Goal: Communication & Community: Answer question/provide support

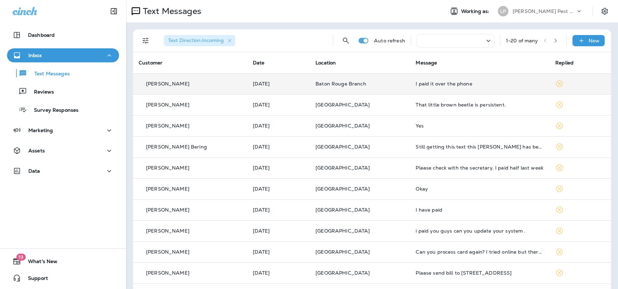
click at [216, 85] on div "[PERSON_NAME]" at bounding box center [190, 83] width 103 height 7
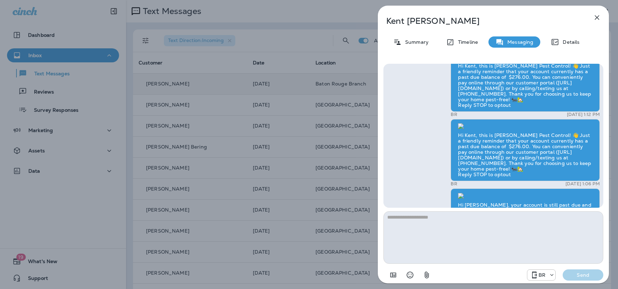
scroll to position [0, 0]
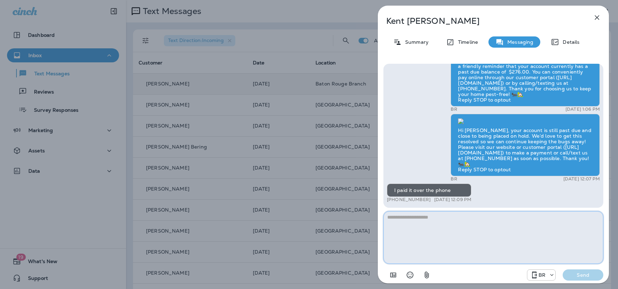
click at [415, 221] on textarea at bounding box center [493, 237] width 220 height 52
type textarea "**********"
click at [592, 269] on button "Send" at bounding box center [582, 274] width 41 height 11
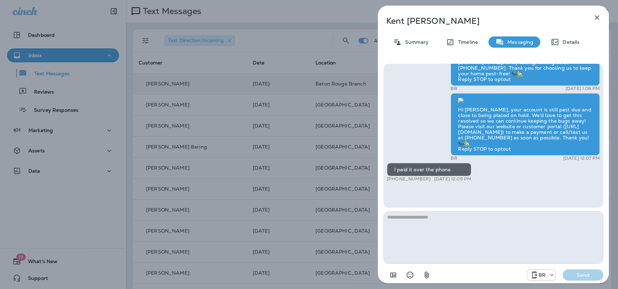
scroll to position [-20, 0]
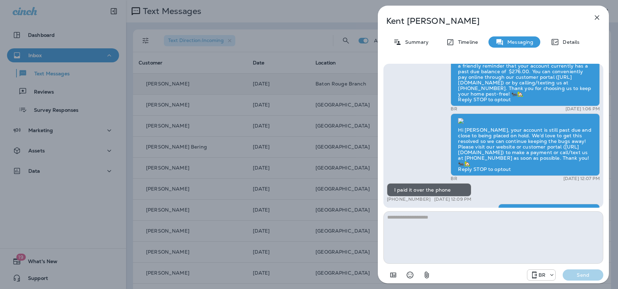
click at [594, 20] on icon "button" at bounding box center [596, 17] width 8 height 8
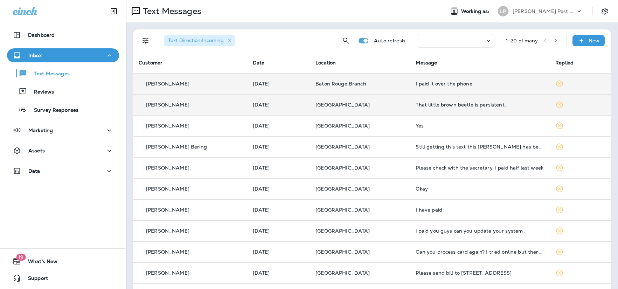
click at [314, 111] on td "[GEOGRAPHIC_DATA]" at bounding box center [360, 104] width 100 height 21
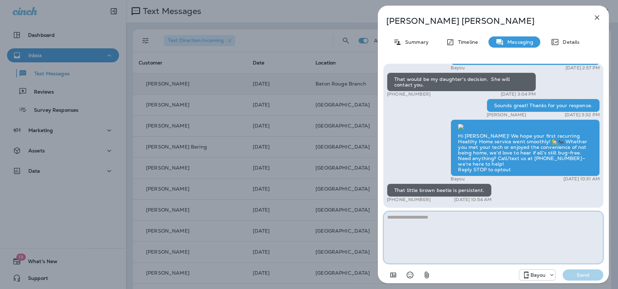
click at [403, 218] on textarea at bounding box center [493, 237] width 220 height 52
click at [478, 218] on textarea "**********" at bounding box center [493, 237] width 220 height 52
drag, startPoint x: 526, startPoint y: 216, endPoint x: 530, endPoint y: 234, distance: 19.1
click at [526, 217] on textarea "**********" at bounding box center [493, 237] width 220 height 52
click at [540, 217] on textarea "**********" at bounding box center [493, 237] width 220 height 52
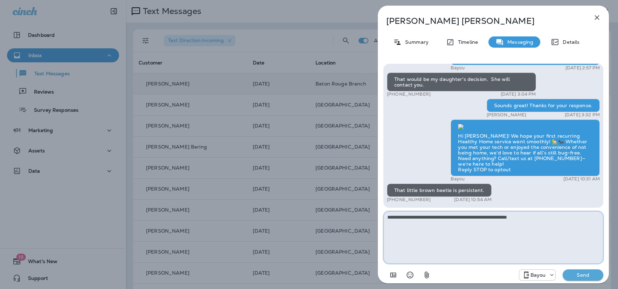
type textarea "**********"
click at [577, 271] on button "Send" at bounding box center [582, 274] width 41 height 11
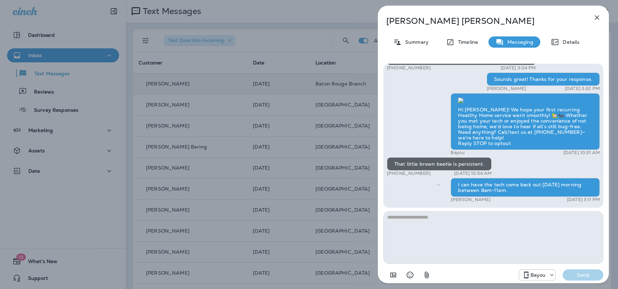
click at [599, 16] on icon "button" at bounding box center [596, 17] width 8 height 8
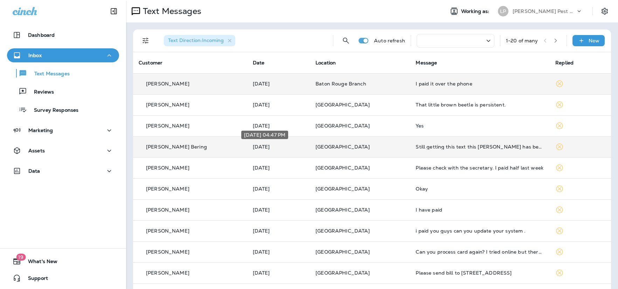
click at [297, 147] on p "[DATE]" at bounding box center [279, 147] width 52 height 6
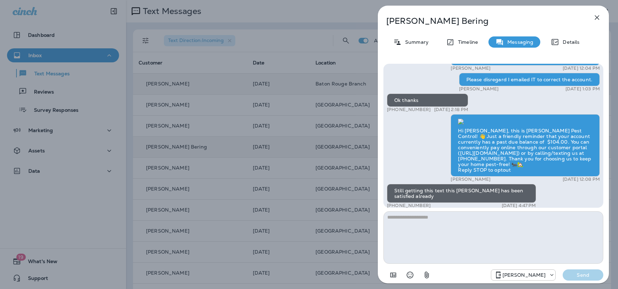
scroll to position [-65, 0]
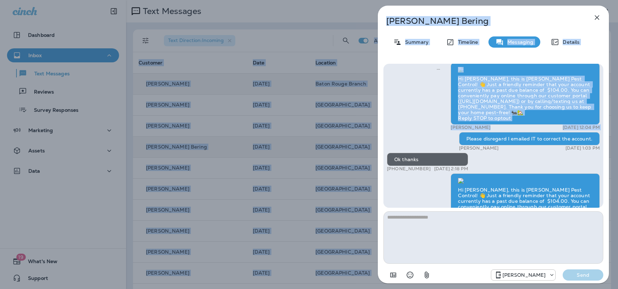
drag, startPoint x: 469, startPoint y: 110, endPoint x: 631, endPoint y: 110, distance: 162.3
click at [617, 0] on html "Dashboard Inbox Text Messages Reviews Survey Responses Marketing Assets Data 19…" at bounding box center [309, 0] width 618 height 0
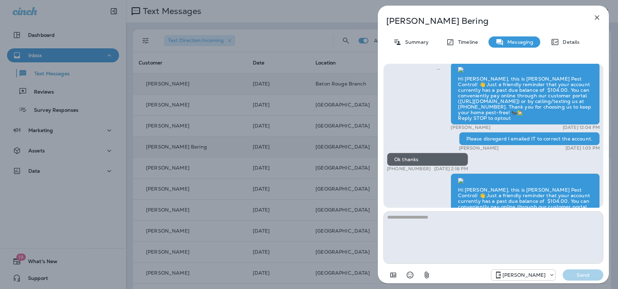
click at [510, 145] on div "Kara Hebert Aug 18, 2025 1:03 PM" at bounding box center [529, 148] width 141 height 6
drag, startPoint x: 467, startPoint y: 110, endPoint x: 574, endPoint y: 111, distance: 107.8
click at [595, 132] on div "Please disregard I emailed IT to correct the account." at bounding box center [529, 138] width 141 height 13
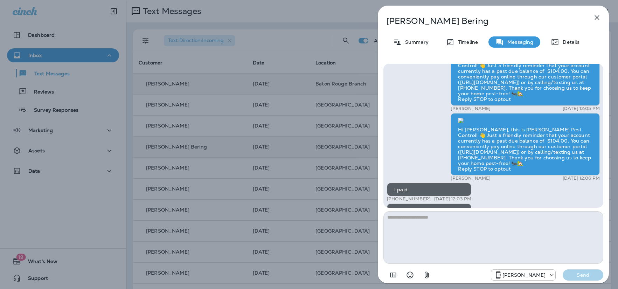
scroll to position [-225, 0]
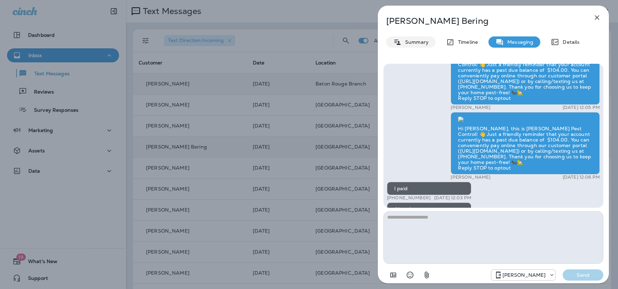
click at [415, 43] on p "Summary" at bounding box center [414, 42] width 27 height 6
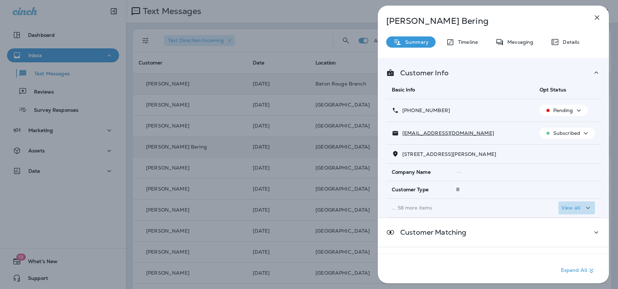
click at [571, 205] on p "View all" at bounding box center [570, 208] width 19 height 6
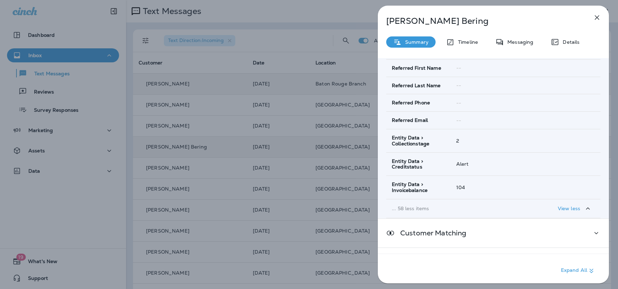
scroll to position [1185, 0]
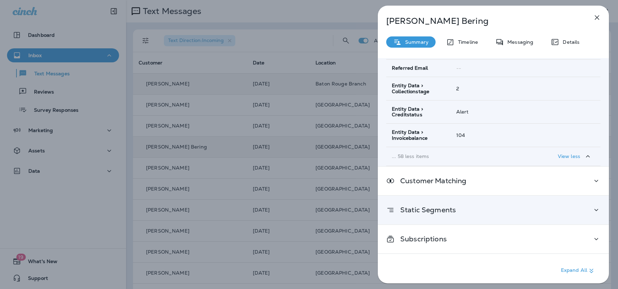
click at [561, 214] on div "Static Segments" at bounding box center [493, 210] width 231 height 28
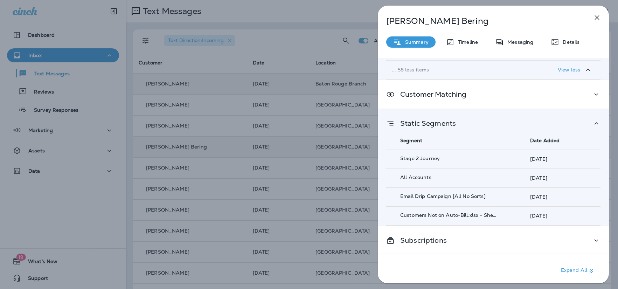
scroll to position [1272, 0]
click at [594, 16] on icon "button" at bounding box center [596, 17] width 8 height 8
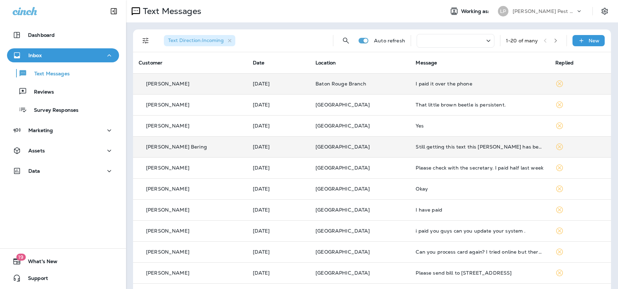
click at [394, 151] on td "[GEOGRAPHIC_DATA]" at bounding box center [360, 146] width 100 height 21
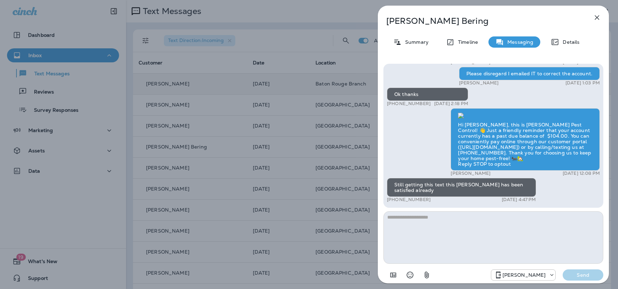
click at [434, 222] on textarea at bounding box center [493, 237] width 220 height 52
click at [594, 19] on icon "button" at bounding box center [596, 17] width 8 height 8
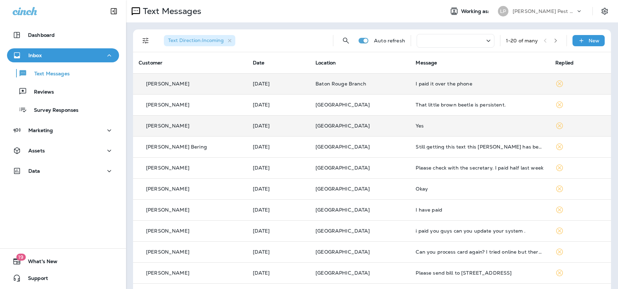
click at [298, 134] on td "[DATE]" at bounding box center [278, 125] width 63 height 21
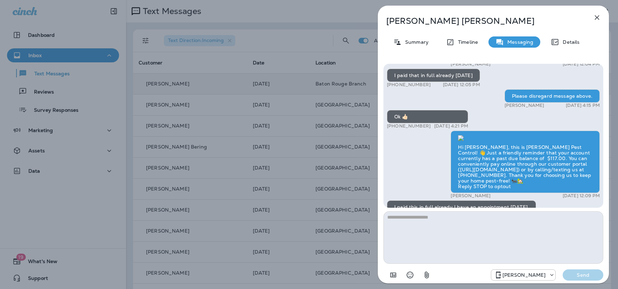
scroll to position [-63, 0]
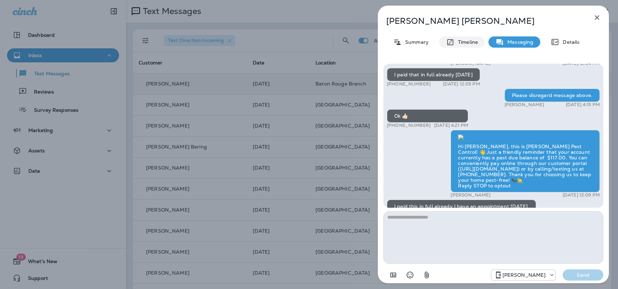
click at [468, 40] on p "Timeline" at bounding box center [465, 42] width 23 height 6
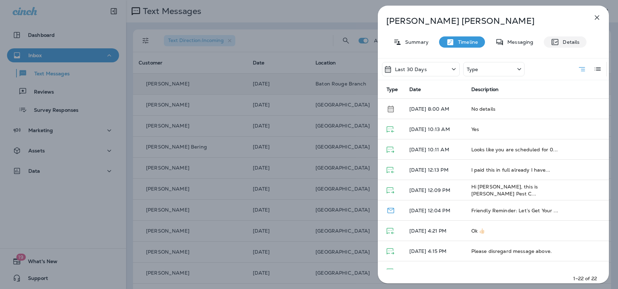
click at [560, 44] on p "Details" at bounding box center [569, 42] width 20 height 6
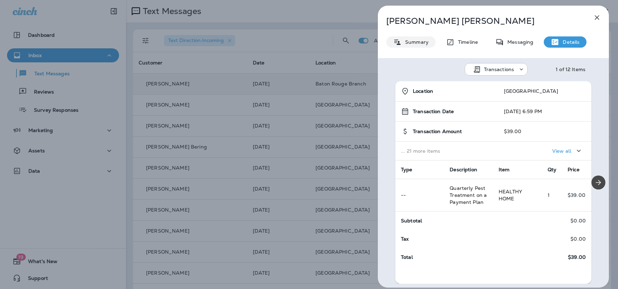
click at [416, 46] on div "Summary" at bounding box center [410, 41] width 49 height 11
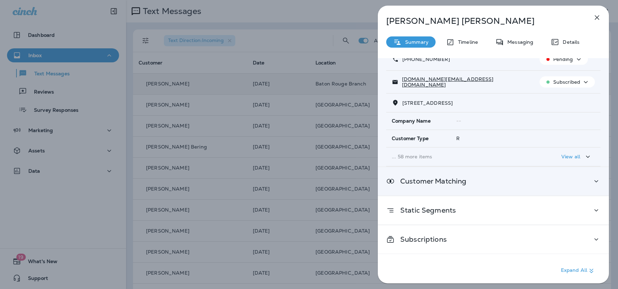
scroll to position [51, 0]
click at [477, 185] on div "Customer Matching" at bounding box center [493, 181] width 231 height 28
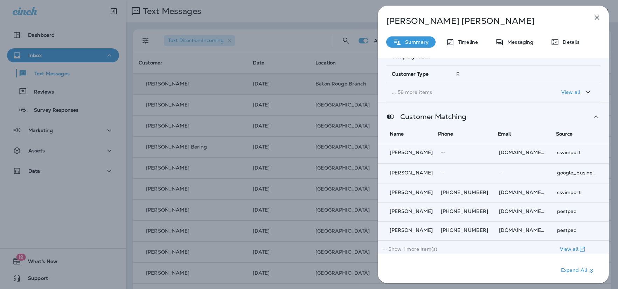
scroll to position [182, 0]
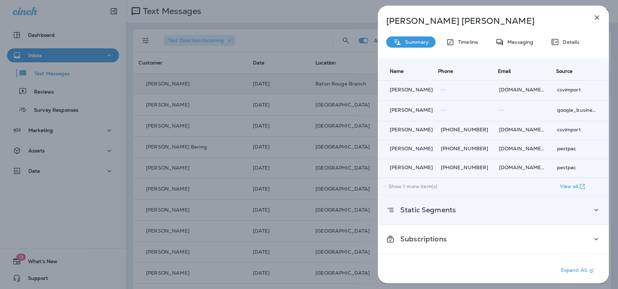
click at [481, 210] on div "Static Segments" at bounding box center [493, 209] width 214 height 9
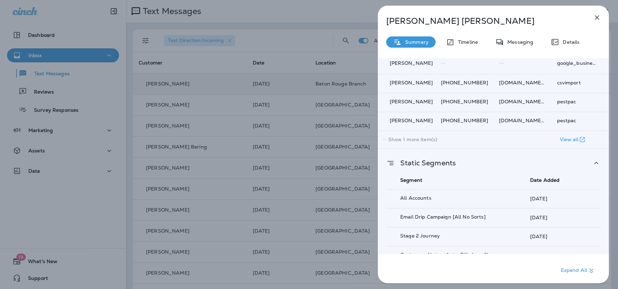
scroll to position [289, 0]
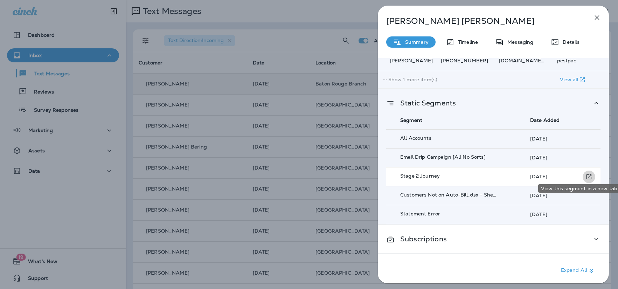
click at [587, 174] on icon "View this segment in a new tab" at bounding box center [588, 176] width 7 height 7
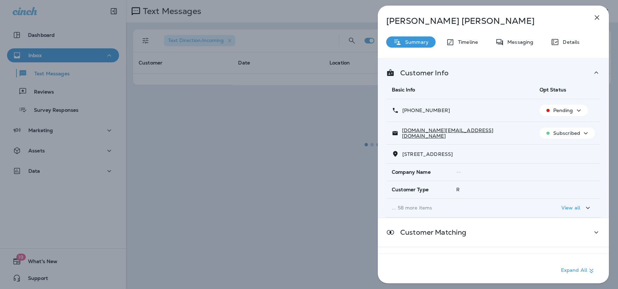
click at [567, 210] on p "View all" at bounding box center [570, 208] width 19 height 6
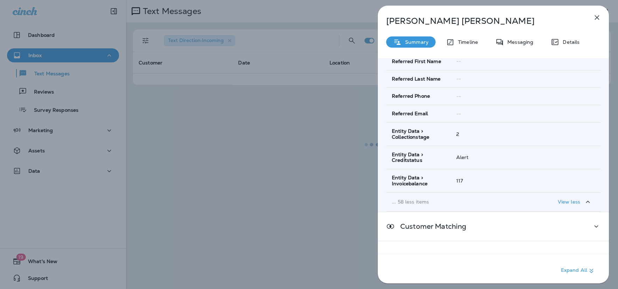
scroll to position [1190, 0]
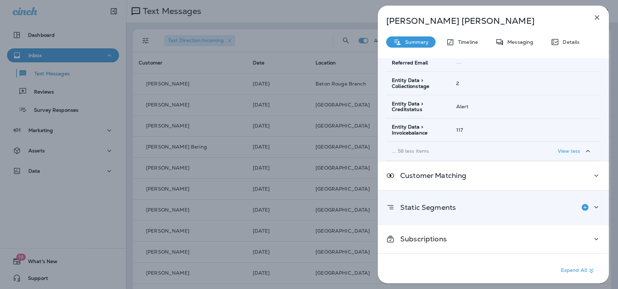
click at [592, 208] on icon at bounding box center [596, 207] width 8 height 9
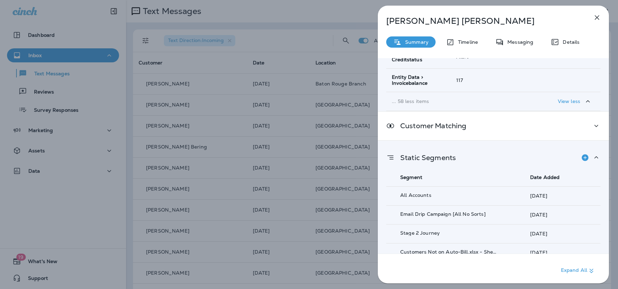
scroll to position [1297, 0]
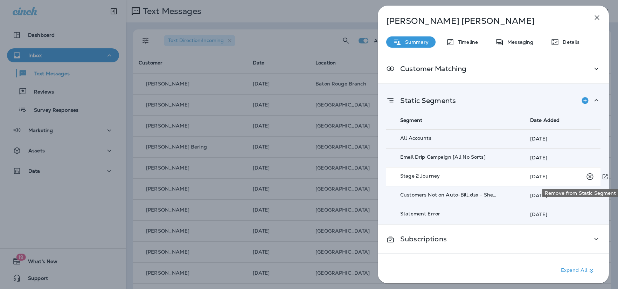
click at [587, 178] on icon "Remove from Static Segment" at bounding box center [589, 176] width 9 height 9
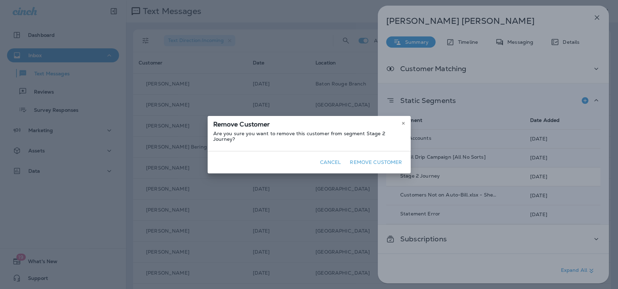
click at [370, 160] on button "Remove Customer" at bounding box center [376, 162] width 58 height 11
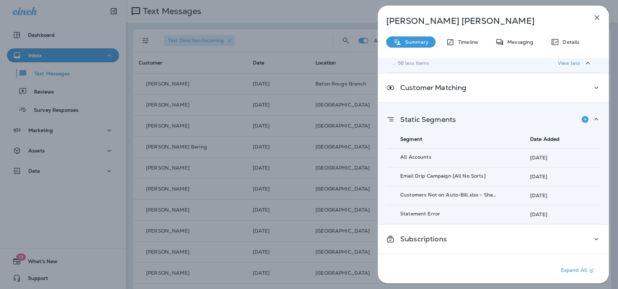
scroll to position [1278, 0]
click at [599, 18] on icon "button" at bounding box center [596, 17] width 8 height 8
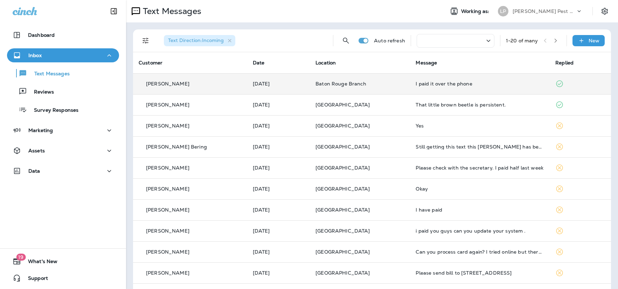
click at [216, 89] on td "[PERSON_NAME]" at bounding box center [190, 83] width 114 height 21
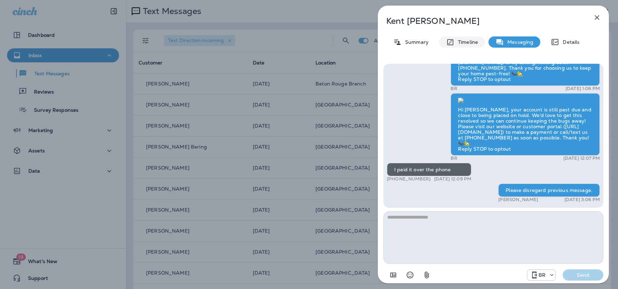
click at [448, 43] on icon at bounding box center [450, 42] width 6 height 6
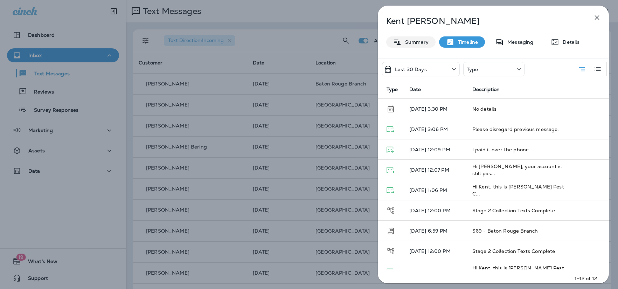
click at [392, 42] on div "Summary" at bounding box center [410, 41] width 49 height 11
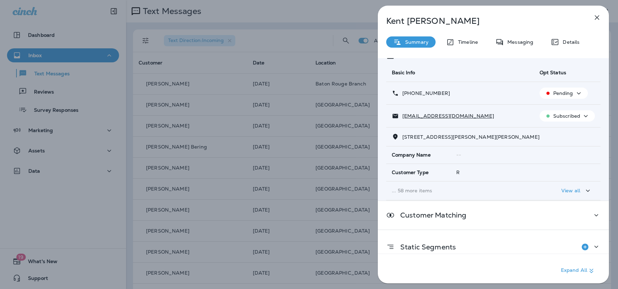
scroll to position [57, 0]
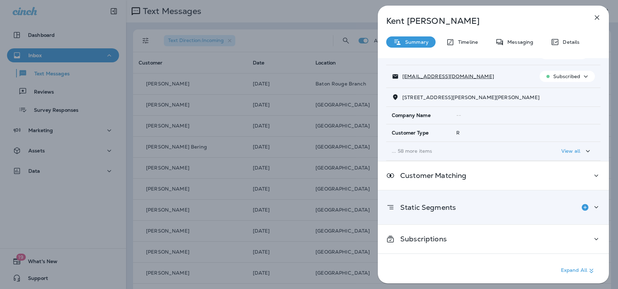
click at [451, 207] on p "Static Segments" at bounding box center [424, 207] width 61 height 6
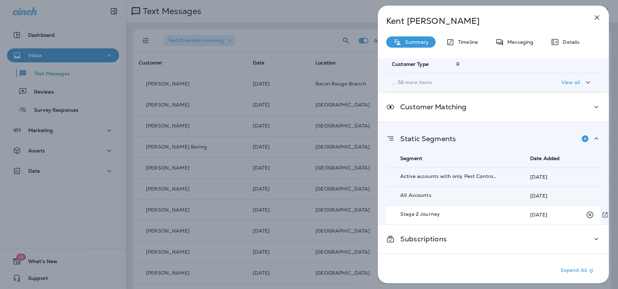
scroll to position [127, 0]
click at [588, 213] on icon "Remove from Static Segment" at bounding box center [589, 214] width 9 height 9
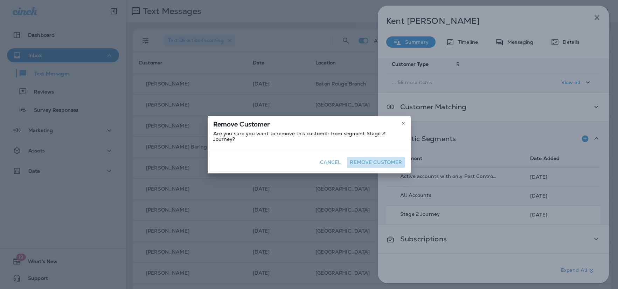
click at [383, 160] on button "Remove Customer" at bounding box center [376, 162] width 58 height 11
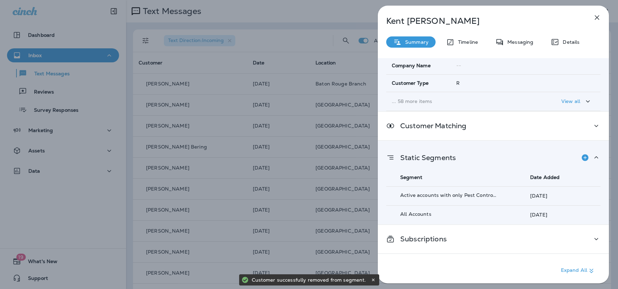
scroll to position [106, 0]
click at [597, 20] on icon "button" at bounding box center [596, 17] width 8 height 8
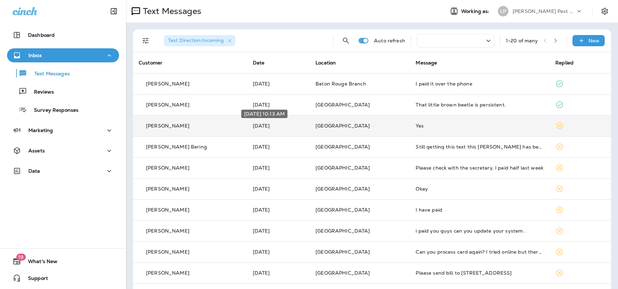
click at [282, 126] on p "[DATE]" at bounding box center [279, 126] width 52 height 6
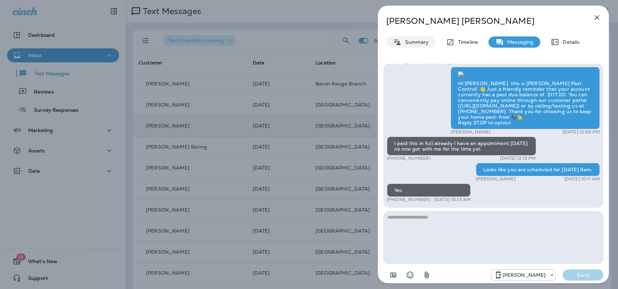
click at [415, 39] on p "Summary" at bounding box center [414, 42] width 27 height 6
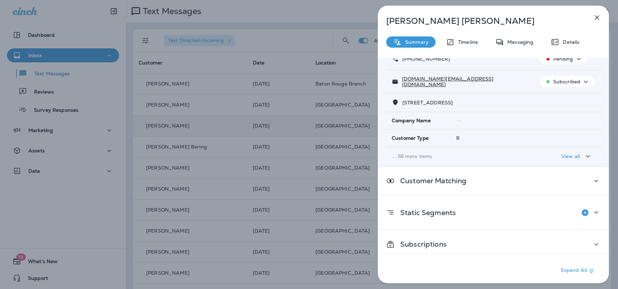
scroll to position [57, 0]
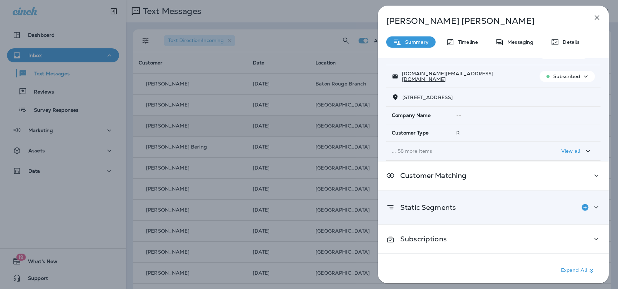
click at [541, 207] on div "Static Segments" at bounding box center [493, 207] width 214 height 14
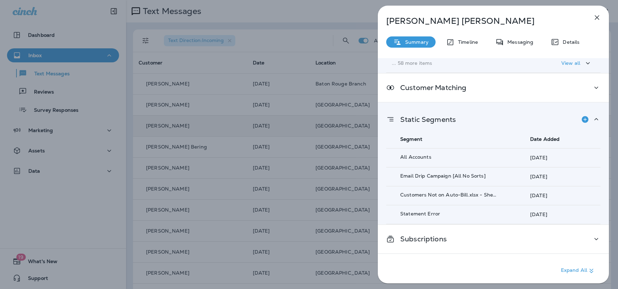
scroll to position [144, 0]
click at [598, 17] on icon "button" at bounding box center [596, 17] width 8 height 8
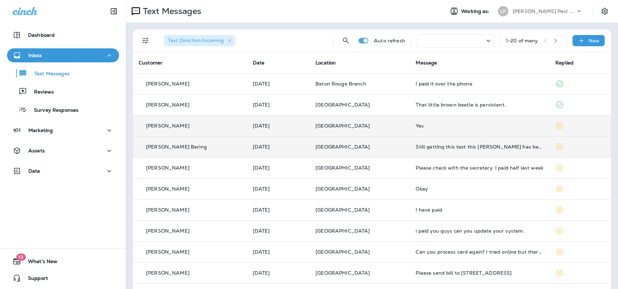
click at [217, 145] on div "[PERSON_NAME] Bering" at bounding box center [190, 146] width 103 height 7
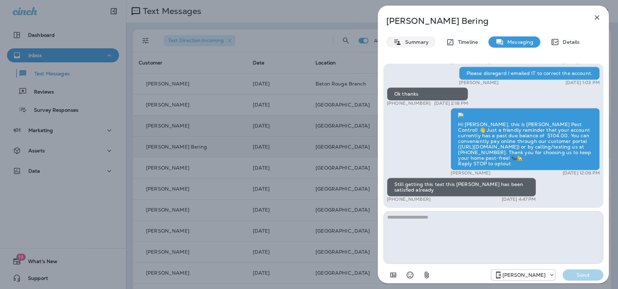
click at [407, 43] on p "Summary" at bounding box center [414, 42] width 27 height 6
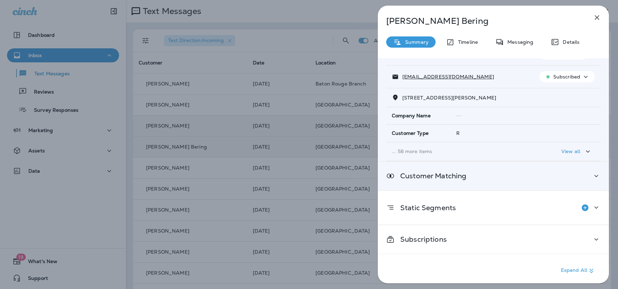
scroll to position [57, 0]
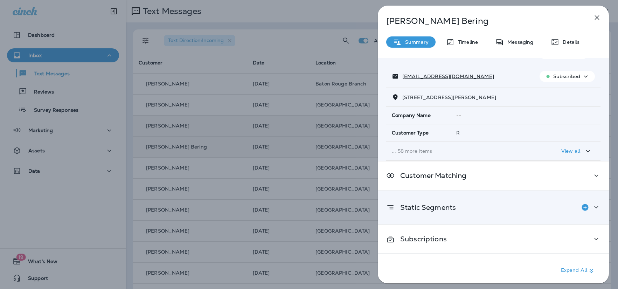
click at [478, 205] on div "Static Segments" at bounding box center [493, 207] width 214 height 14
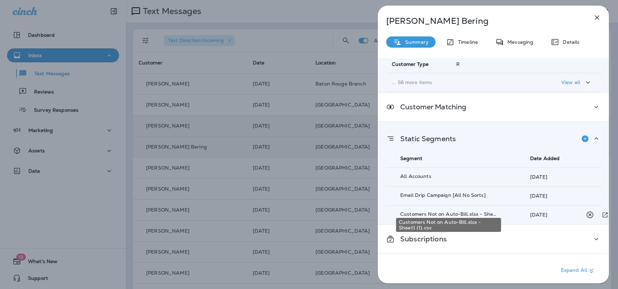
scroll to position [125, 0]
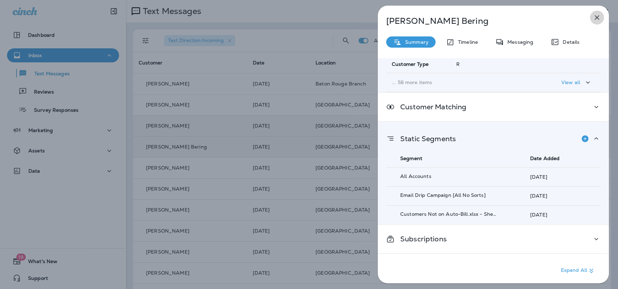
click at [600, 19] on icon "button" at bounding box center [596, 17] width 8 height 8
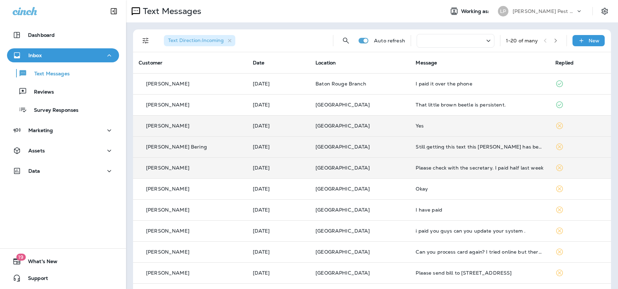
click at [217, 171] on div "[PERSON_NAME]" at bounding box center [190, 167] width 103 height 7
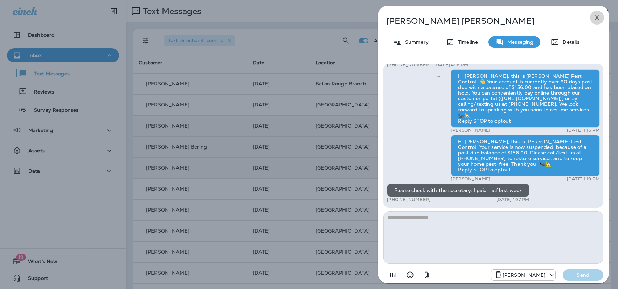
click at [597, 16] on icon "button" at bounding box center [596, 17] width 8 height 8
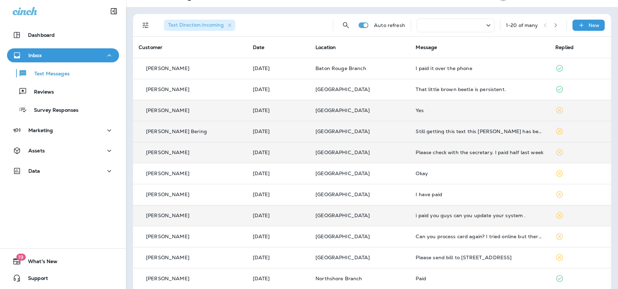
scroll to position [17, 0]
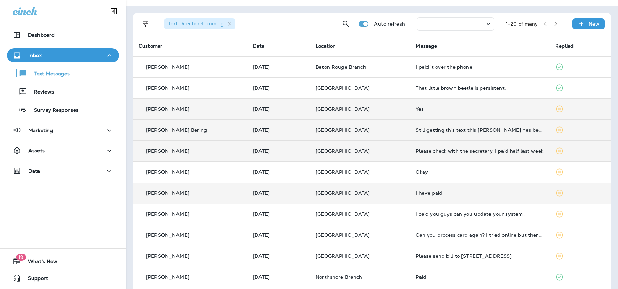
click at [223, 196] on div "[PERSON_NAME]" at bounding box center [190, 192] width 103 height 7
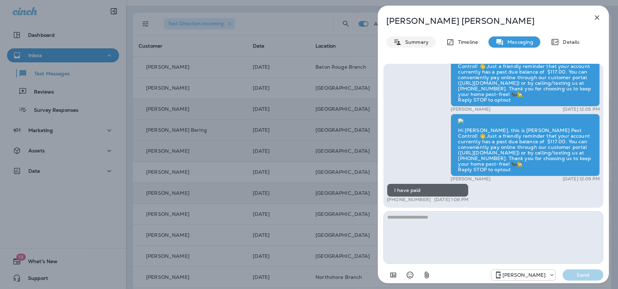
click at [414, 37] on div "Summary" at bounding box center [410, 41] width 49 height 11
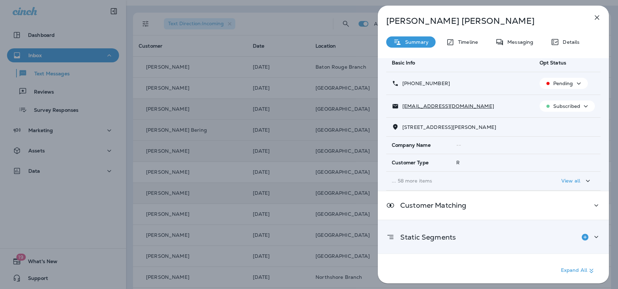
scroll to position [57, 0]
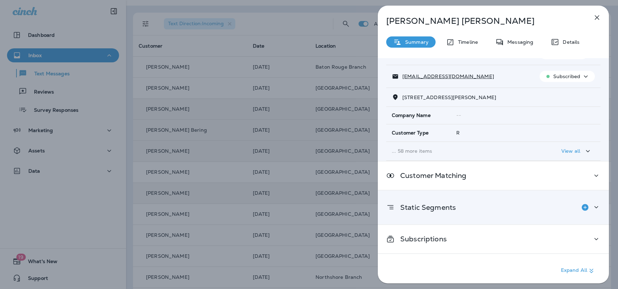
click at [480, 196] on div "Static Segments" at bounding box center [493, 207] width 231 height 34
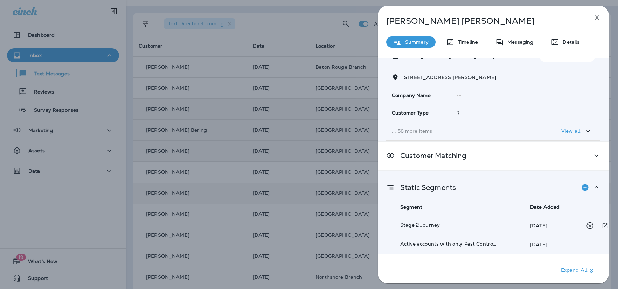
scroll to position [163, 0]
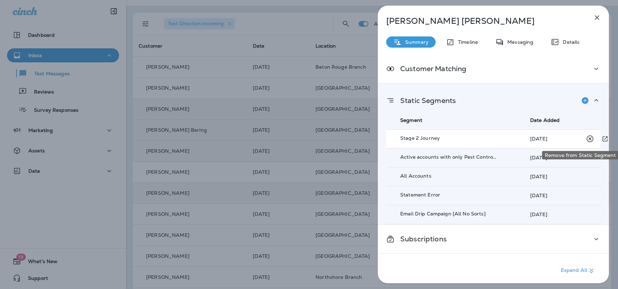
click at [588, 139] on icon "Remove from Static Segment" at bounding box center [589, 138] width 7 height 7
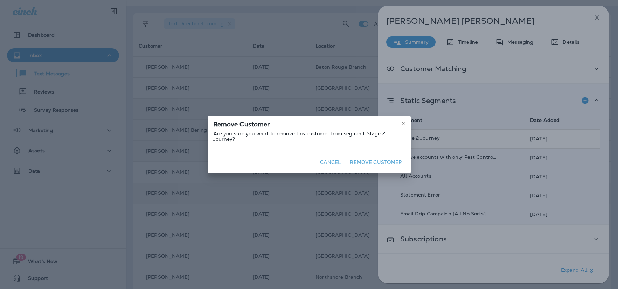
click at [367, 157] on button "Remove Customer" at bounding box center [376, 162] width 58 height 11
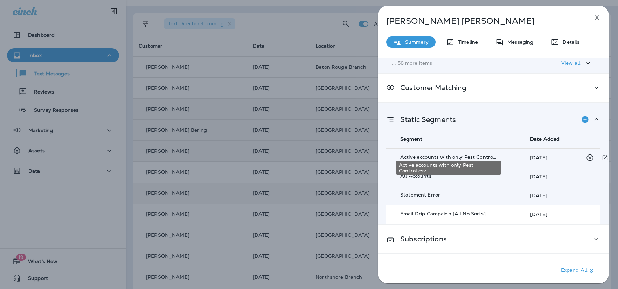
scroll to position [148, 0]
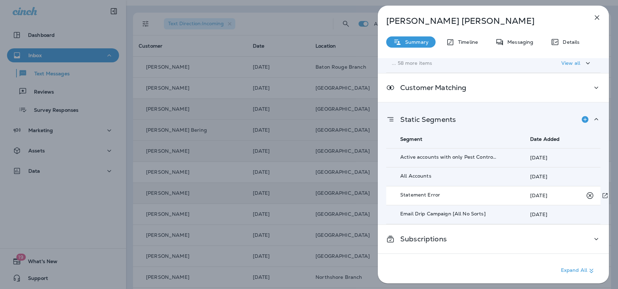
click at [423, 195] on td "Statement Error" at bounding box center [448, 195] width 124 height 19
click at [590, 192] on icon "Remove from Static Segment" at bounding box center [589, 195] width 7 height 7
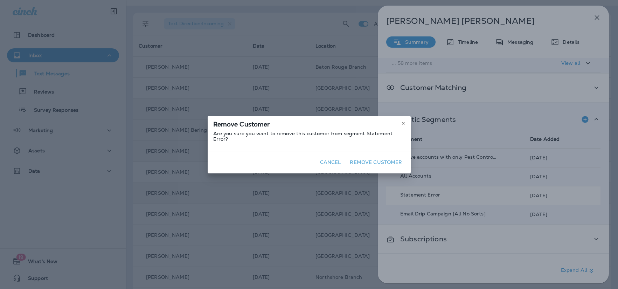
drag, startPoint x: 371, startPoint y: 159, endPoint x: 377, endPoint y: 160, distance: 6.1
click at [371, 159] on button "Remove Customer" at bounding box center [376, 162] width 58 height 11
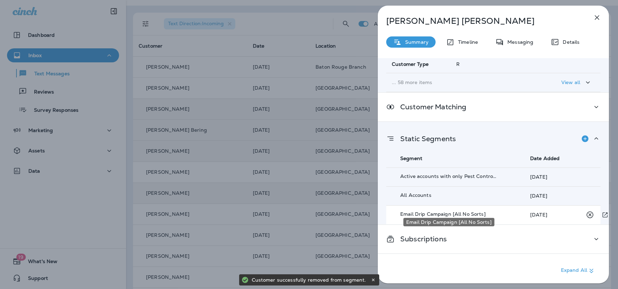
scroll to position [129, 0]
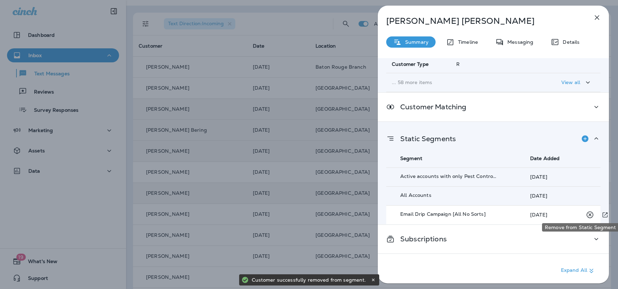
click at [590, 210] on icon "Remove from Static Segment" at bounding box center [589, 214] width 9 height 9
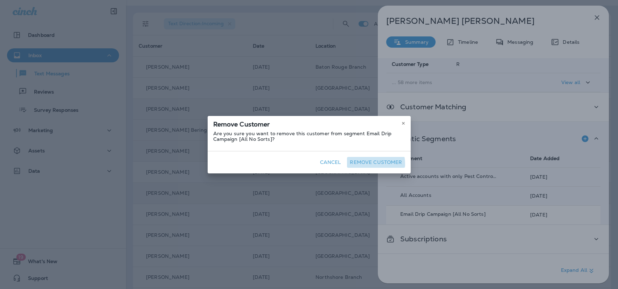
click at [366, 163] on button "Remove Customer" at bounding box center [376, 162] width 58 height 11
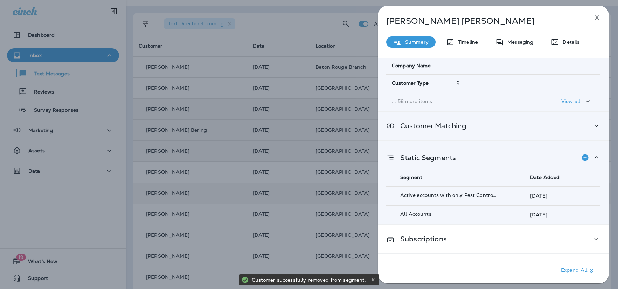
scroll to position [106, 0]
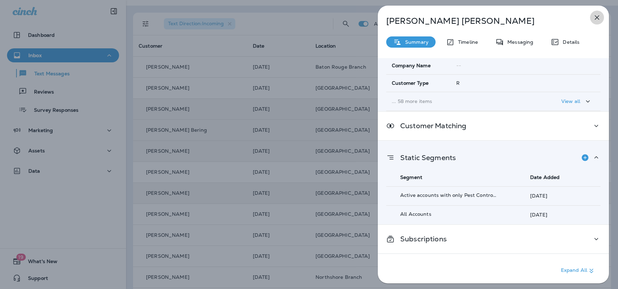
click at [599, 19] on icon "button" at bounding box center [596, 17] width 8 height 8
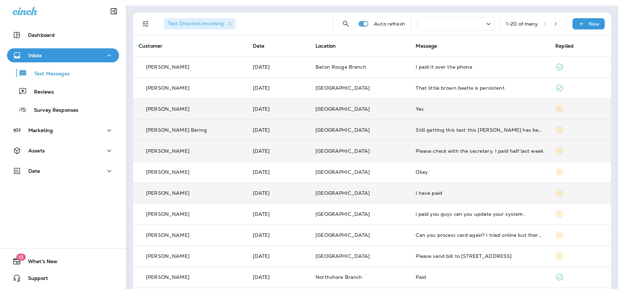
click at [199, 108] on div "[PERSON_NAME]" at bounding box center [190, 108] width 103 height 7
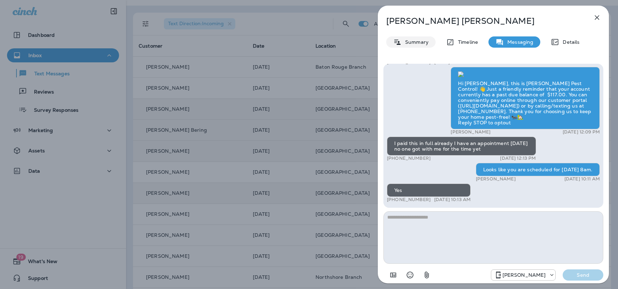
click at [395, 40] on icon at bounding box center [397, 41] width 6 height 5
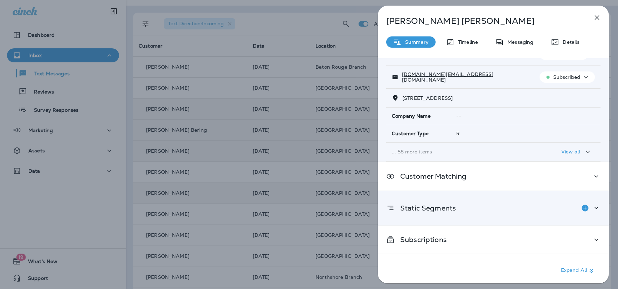
scroll to position [57, 0]
click at [459, 209] on div "Static Segments" at bounding box center [493, 207] width 214 height 14
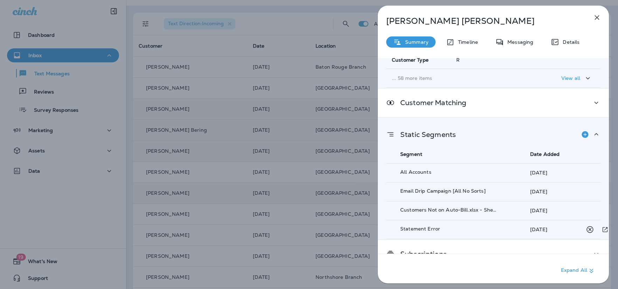
scroll to position [144, 0]
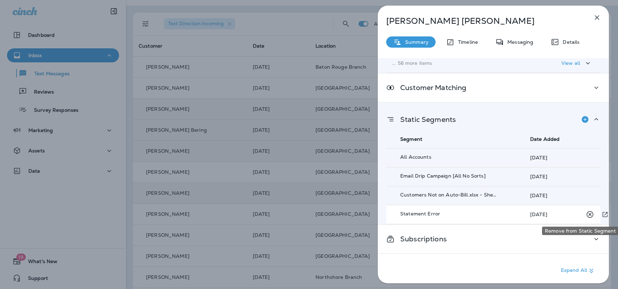
click at [591, 211] on icon "Remove from Static Segment" at bounding box center [589, 214] width 9 height 9
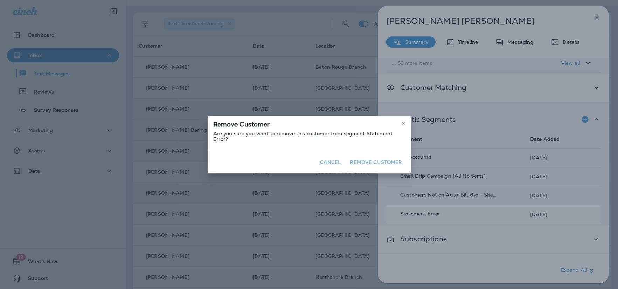
click at [373, 153] on div "Cancel Remove Customer" at bounding box center [308, 162] width 203 height 22
click at [376, 159] on button "Remove Customer" at bounding box center [376, 162] width 58 height 11
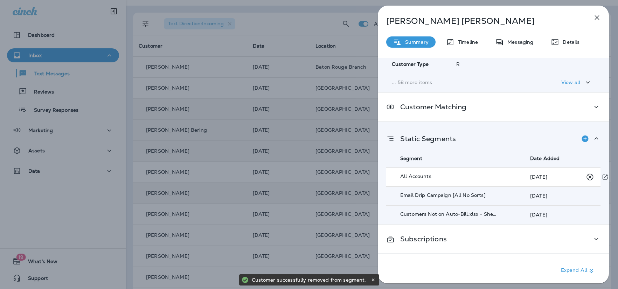
scroll to position [129, 0]
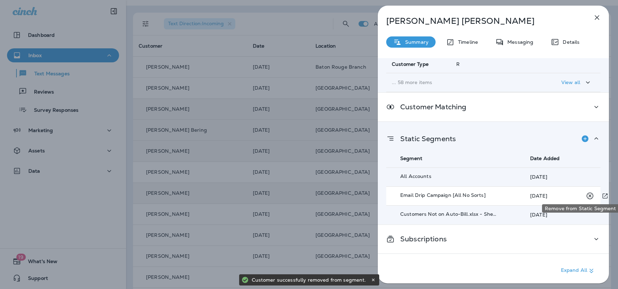
click at [590, 192] on icon "Remove from Static Segment" at bounding box center [589, 195] width 9 height 9
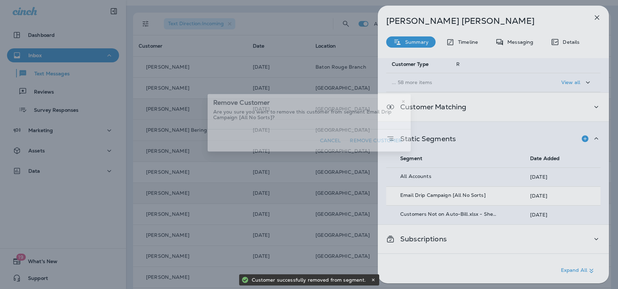
scroll to position [125, 0]
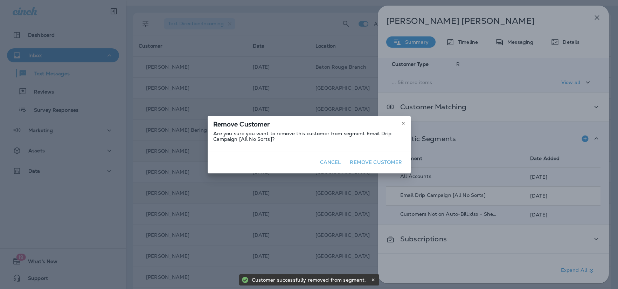
click at [375, 161] on button "Remove Customer" at bounding box center [376, 162] width 58 height 11
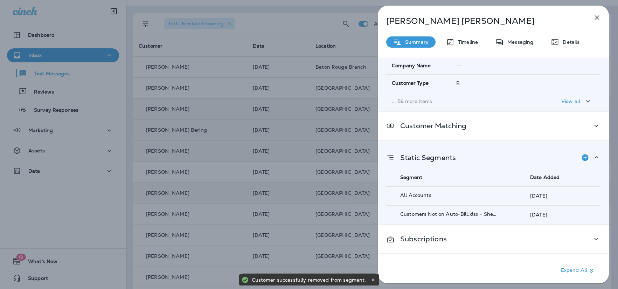
scroll to position [106, 0]
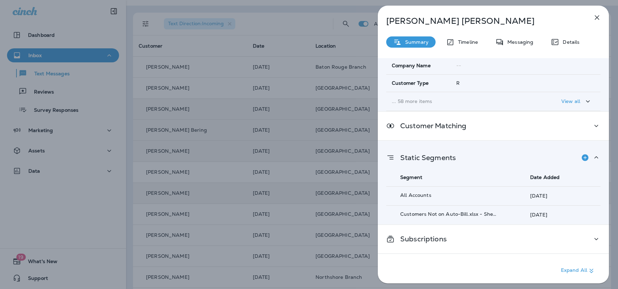
click at [593, 18] on icon "button" at bounding box center [596, 17] width 8 height 8
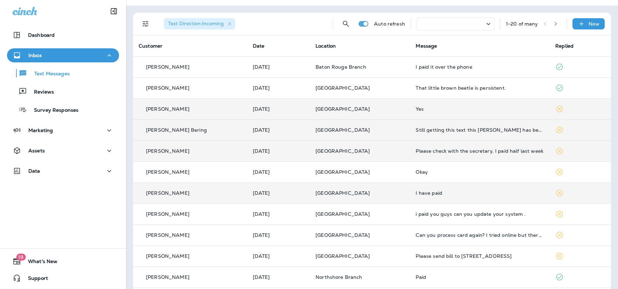
click at [224, 134] on td "[PERSON_NAME] Bering" at bounding box center [190, 129] width 114 height 21
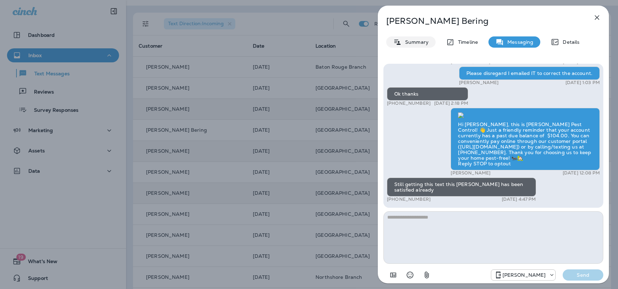
click at [404, 43] on p "Summary" at bounding box center [414, 42] width 27 height 6
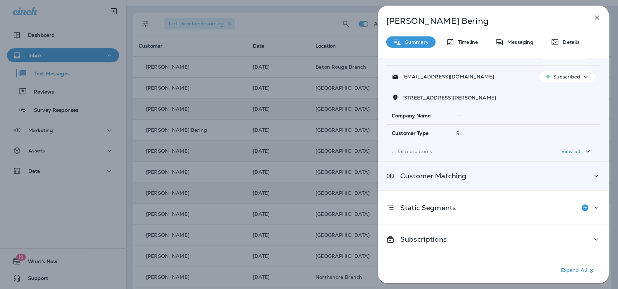
scroll to position [57, 0]
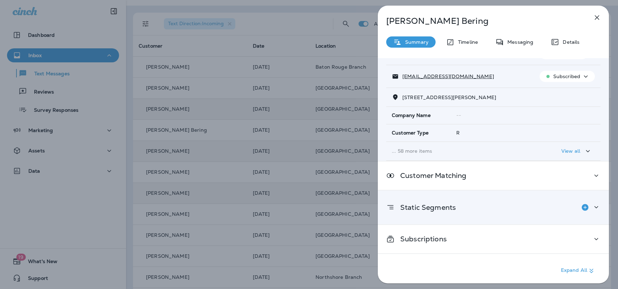
click at [435, 214] on div "Static Segments" at bounding box center [421, 207] width 70 height 14
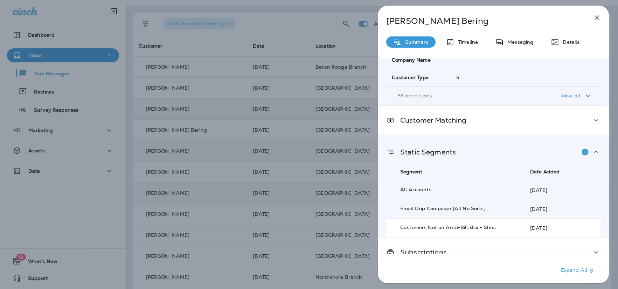
scroll to position [127, 0]
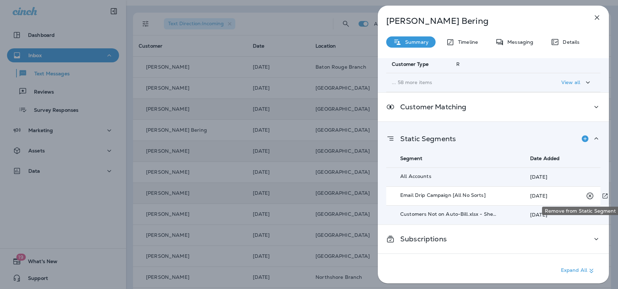
click at [589, 195] on icon "Remove from Static Segment" at bounding box center [589, 195] width 7 height 7
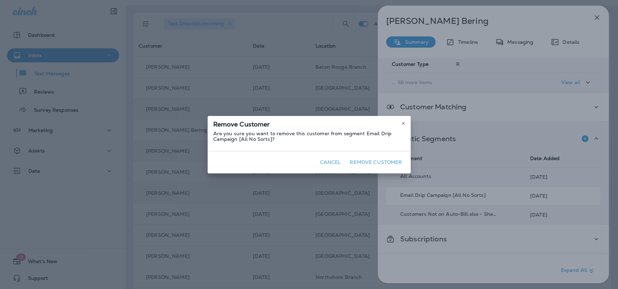
click at [372, 164] on button "Remove Customer" at bounding box center [376, 162] width 58 height 11
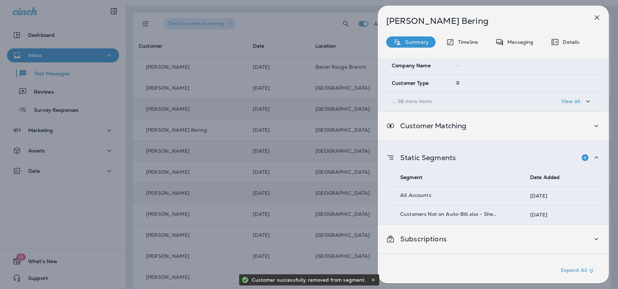
scroll to position [106, 0]
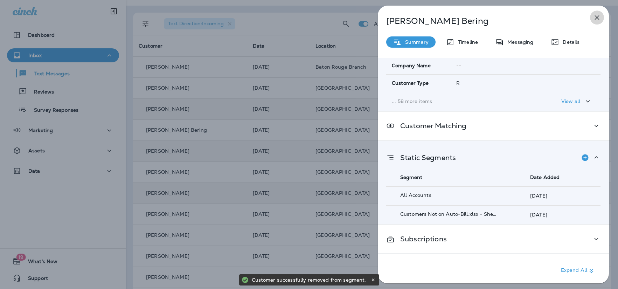
click at [596, 19] on icon "button" at bounding box center [596, 17] width 8 height 8
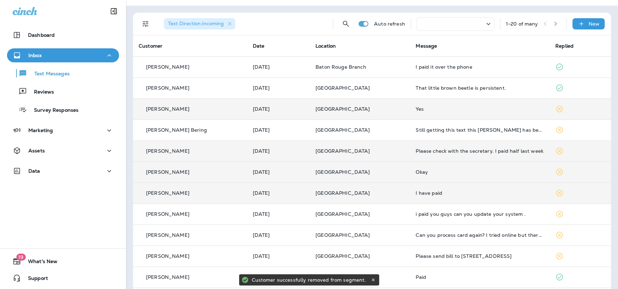
click at [200, 176] on td "[PERSON_NAME]" at bounding box center [190, 171] width 114 height 21
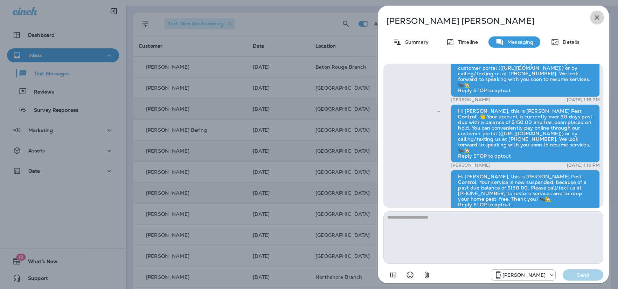
click at [596, 16] on icon "button" at bounding box center [596, 17] width 8 height 8
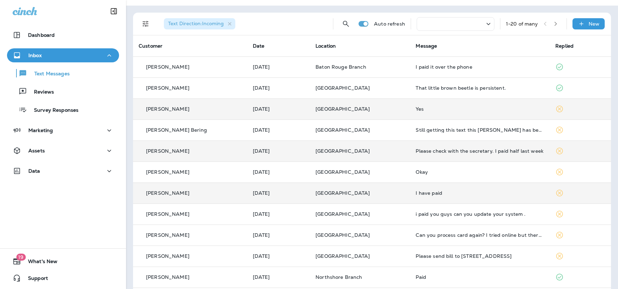
click at [192, 194] on div "[PERSON_NAME]" at bounding box center [190, 192] width 103 height 7
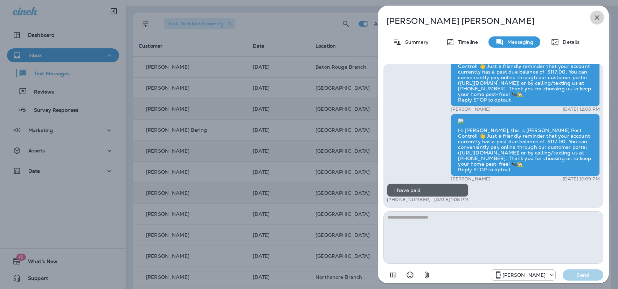
click at [597, 17] on icon "button" at bounding box center [596, 17] width 8 height 8
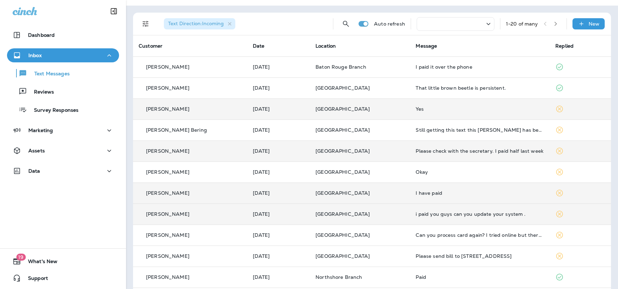
click at [247, 209] on td "[DATE]" at bounding box center [278, 213] width 63 height 21
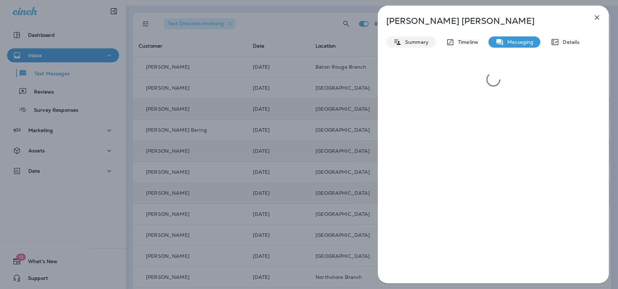
click at [426, 47] on div "Summary" at bounding box center [410, 41] width 49 height 11
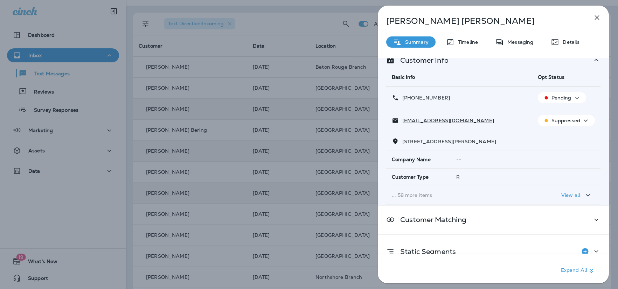
scroll to position [57, 0]
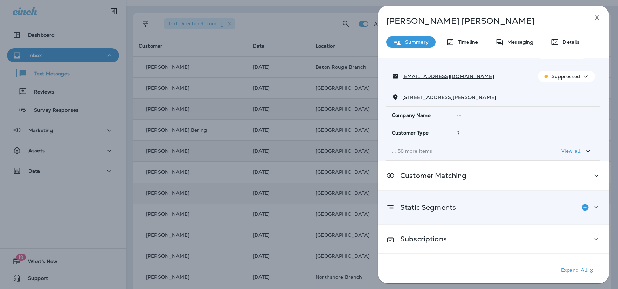
click at [460, 205] on div "Static Segments" at bounding box center [493, 207] width 214 height 14
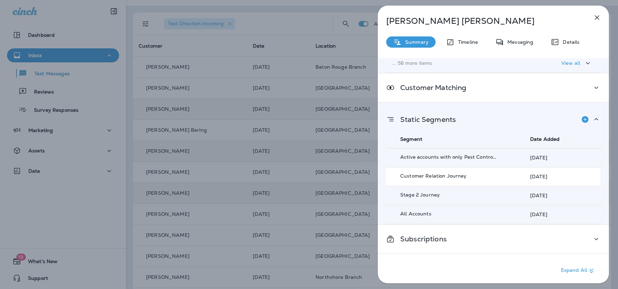
scroll to position [148, 0]
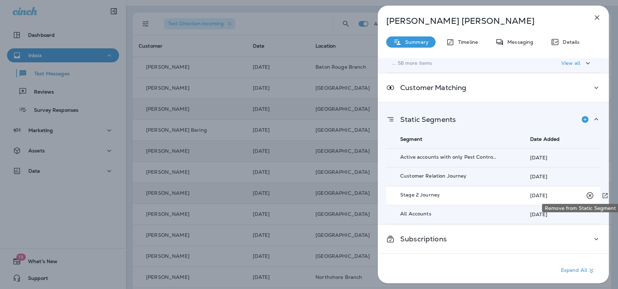
click at [591, 192] on icon "Remove from Static Segment" at bounding box center [589, 195] width 9 height 9
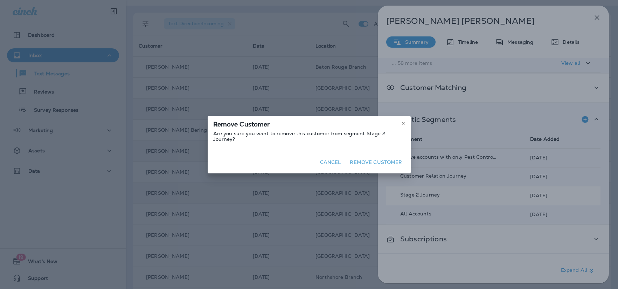
click at [370, 158] on button "Remove Customer" at bounding box center [376, 162] width 58 height 11
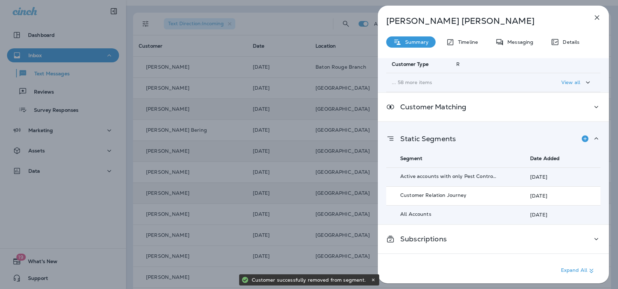
scroll to position [129, 0]
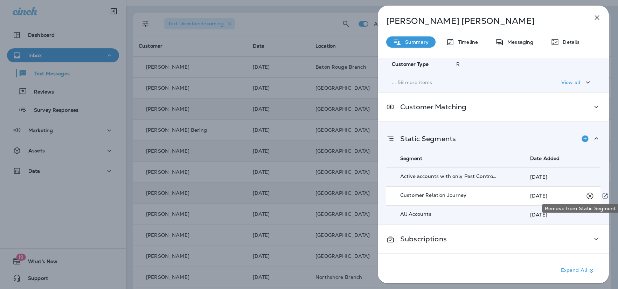
click at [590, 192] on icon "Remove from Static Segment" at bounding box center [589, 195] width 7 height 7
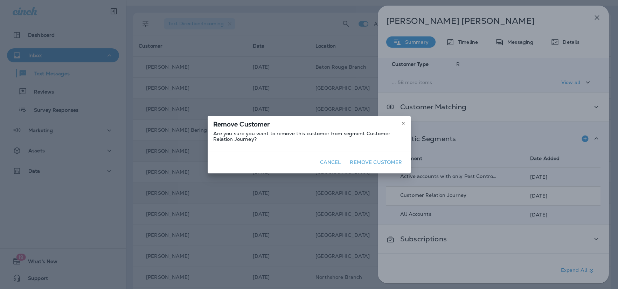
click at [375, 161] on button "Remove Customer" at bounding box center [376, 162] width 58 height 11
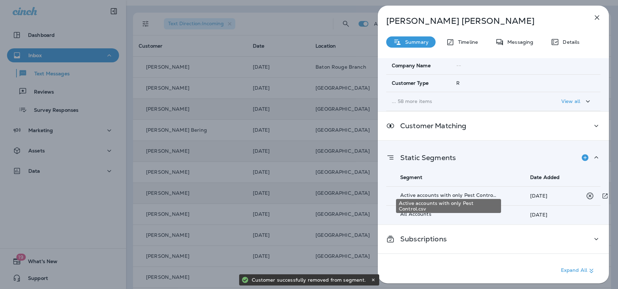
scroll to position [106, 0]
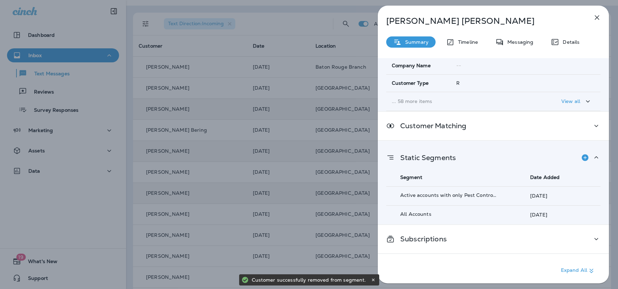
click at [594, 16] on icon "button" at bounding box center [596, 17] width 8 height 8
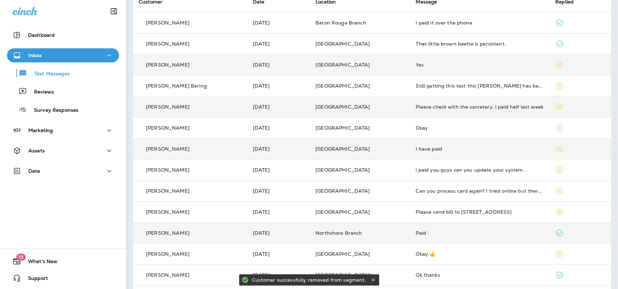
scroll to position [103, 0]
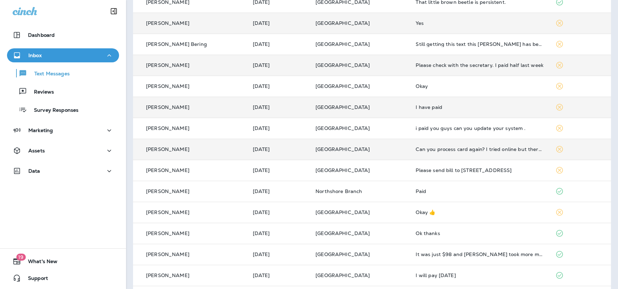
click at [220, 149] on div "[PERSON_NAME]" at bounding box center [190, 149] width 103 height 7
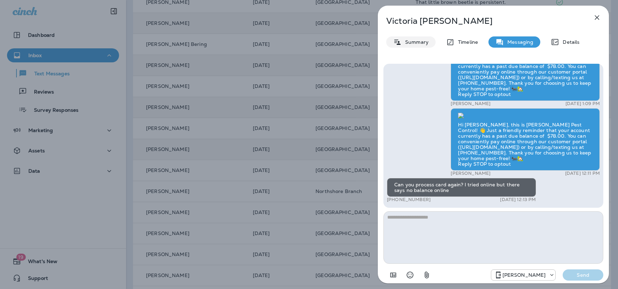
click at [418, 46] on div "Summary" at bounding box center [410, 41] width 49 height 11
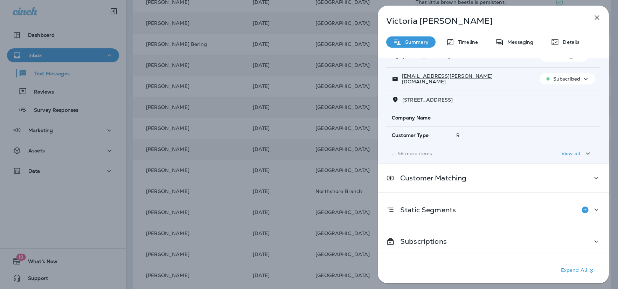
scroll to position [57, 0]
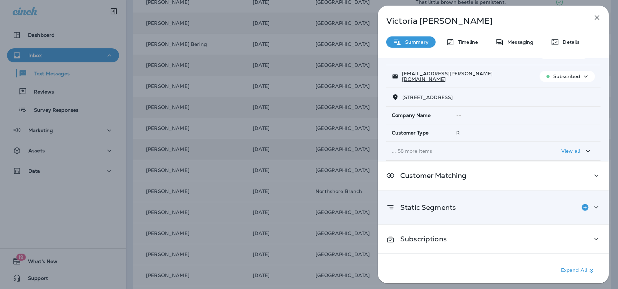
click at [404, 204] on p "Static Segments" at bounding box center [424, 207] width 61 height 6
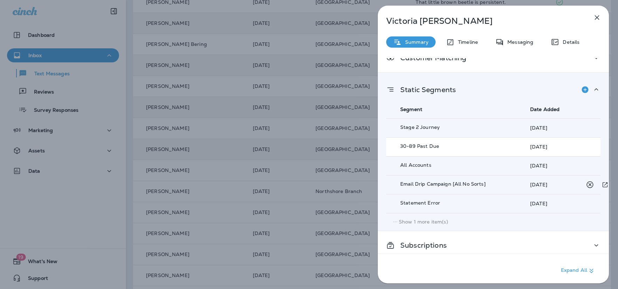
scroll to position [179, 0]
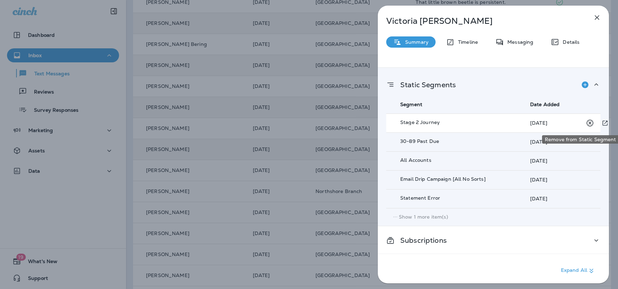
click at [589, 122] on icon "Remove from Static Segment" at bounding box center [589, 122] width 7 height 7
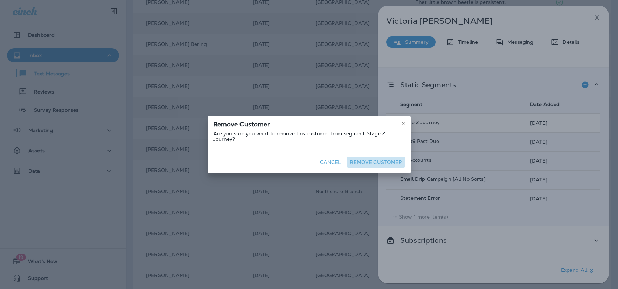
click at [361, 158] on button "Remove Customer" at bounding box center [376, 162] width 58 height 11
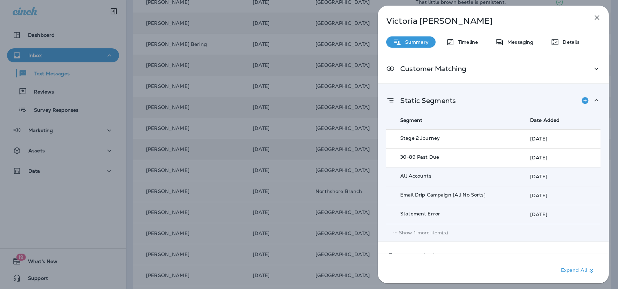
scroll to position [167, 0]
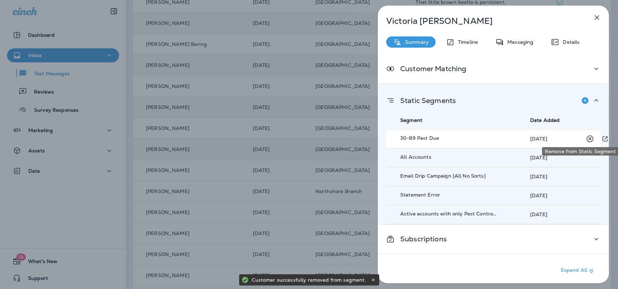
click at [589, 134] on icon "Remove from Static Segment" at bounding box center [589, 138] width 9 height 9
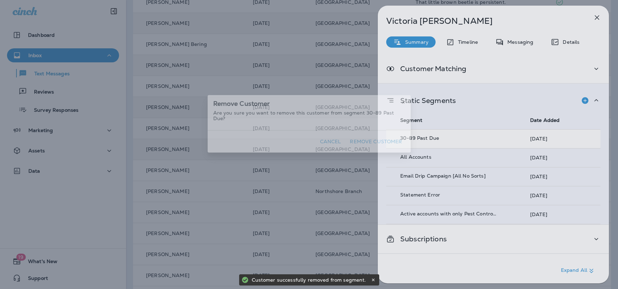
scroll to position [163, 0]
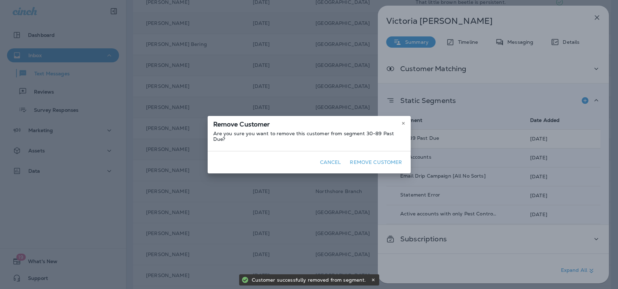
click at [381, 159] on button "Remove Customer" at bounding box center [376, 162] width 58 height 11
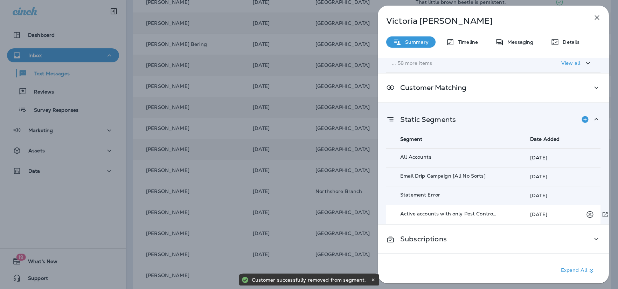
scroll to position [148, 0]
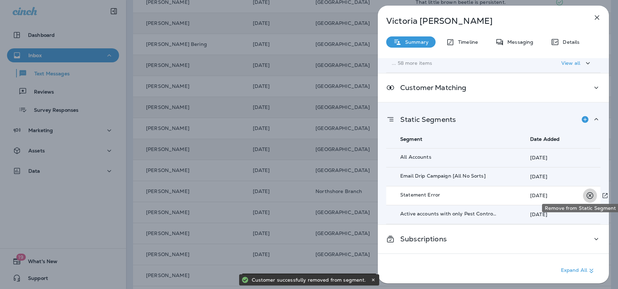
click at [589, 192] on icon "Remove from Static Segment" at bounding box center [589, 195] width 7 height 7
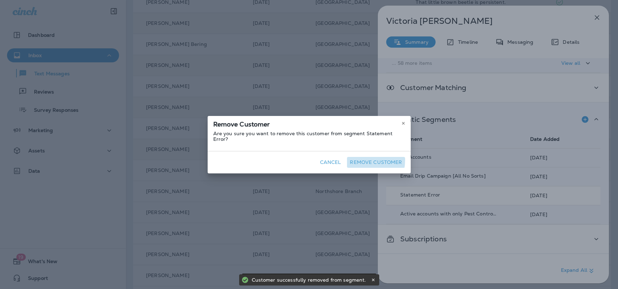
click at [359, 157] on button "Remove Customer" at bounding box center [376, 162] width 58 height 11
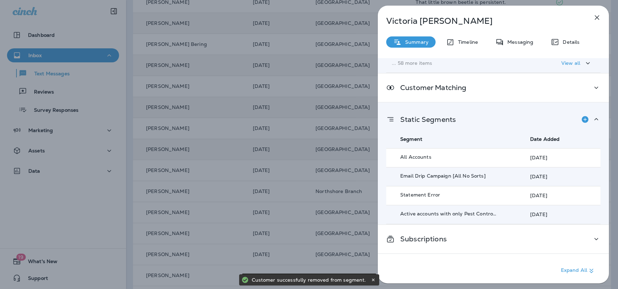
scroll to position [129, 0]
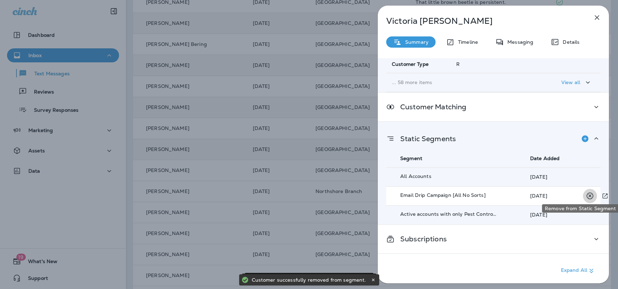
click at [590, 191] on icon "Remove from Static Segment" at bounding box center [589, 195] width 9 height 9
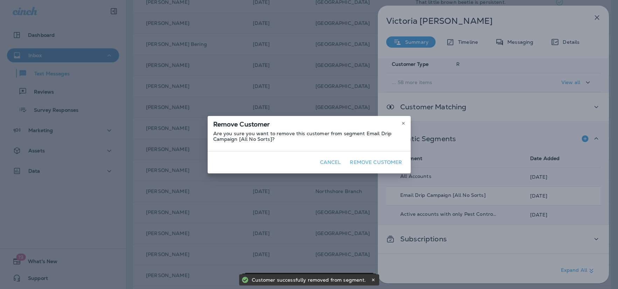
click at [379, 158] on button "Remove Customer" at bounding box center [376, 162] width 58 height 11
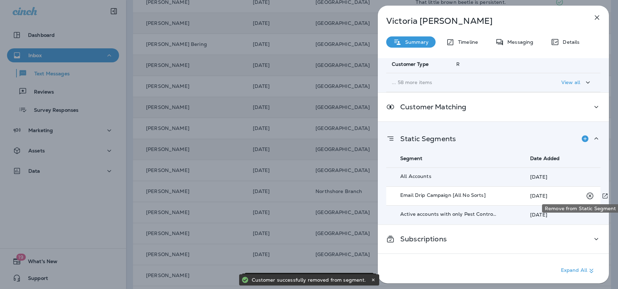
scroll to position [106, 0]
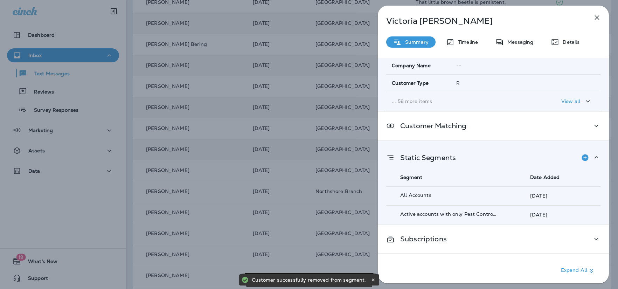
click at [594, 19] on icon "button" at bounding box center [596, 17] width 8 height 8
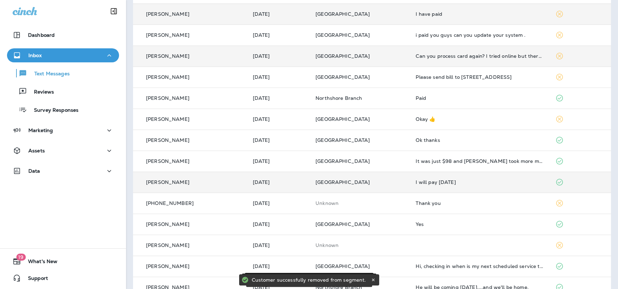
scroll to position [212, 0]
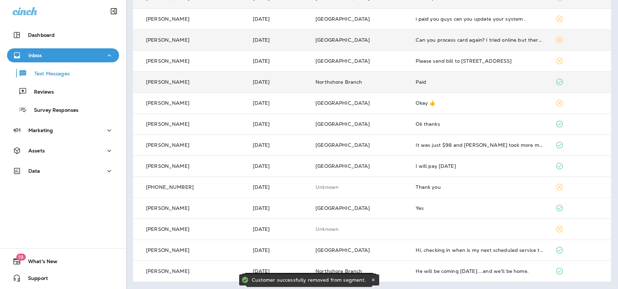
click at [187, 85] on div "[PERSON_NAME]" at bounding box center [190, 81] width 103 height 7
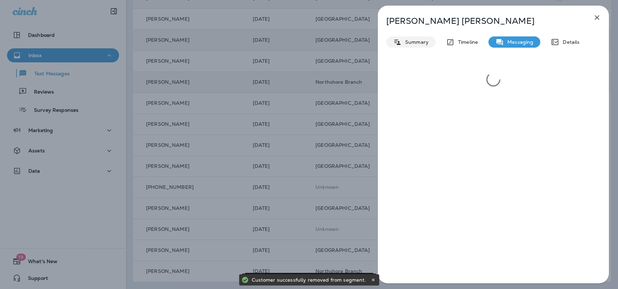
click at [411, 41] on p "Summary" at bounding box center [414, 42] width 27 height 6
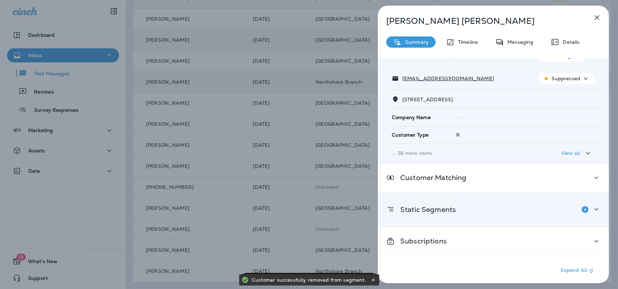
scroll to position [57, 0]
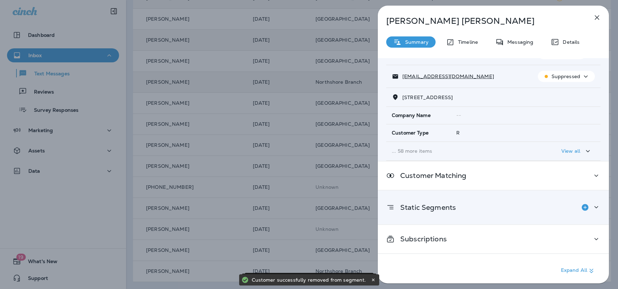
click at [416, 209] on p "Static Segments" at bounding box center [424, 207] width 61 height 6
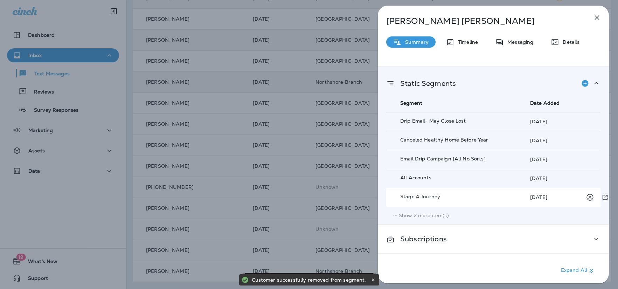
scroll to position [184, 0]
click at [592, 196] on icon "Remove from Static Segment" at bounding box center [589, 197] width 9 height 9
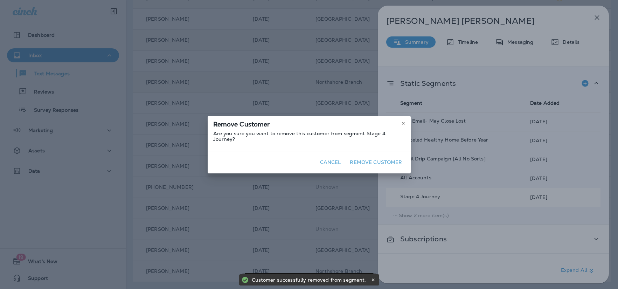
click at [389, 159] on button "Remove Customer" at bounding box center [376, 162] width 58 height 11
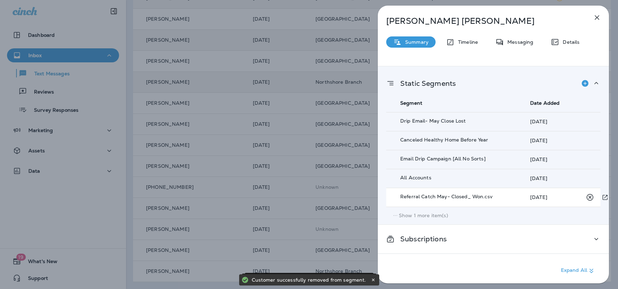
scroll to position [184, 0]
click at [590, 193] on icon "Remove from Static Segment" at bounding box center [589, 197] width 9 height 9
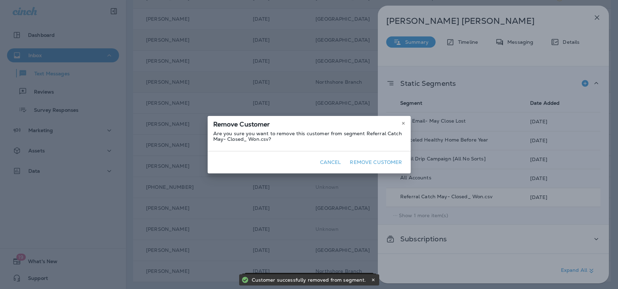
click at [376, 160] on button "Remove Customer" at bounding box center [376, 162] width 58 height 11
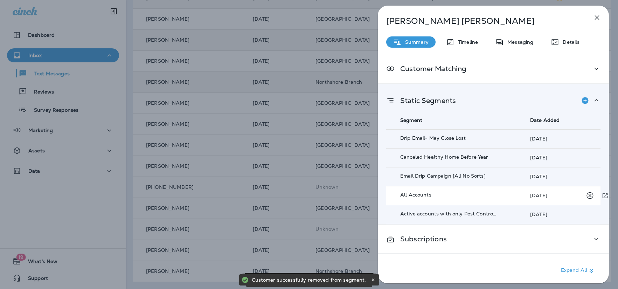
scroll to position [167, 0]
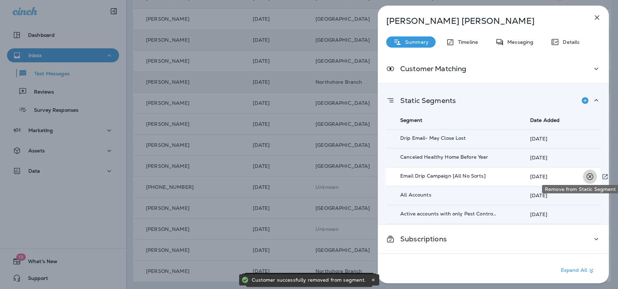
click at [589, 174] on icon "Remove from Static Segment" at bounding box center [589, 176] width 9 height 9
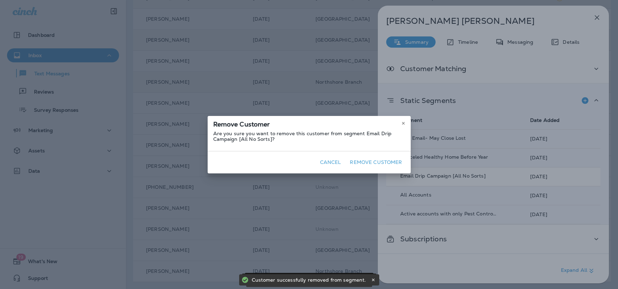
click at [364, 161] on button "Remove Customer" at bounding box center [376, 162] width 58 height 11
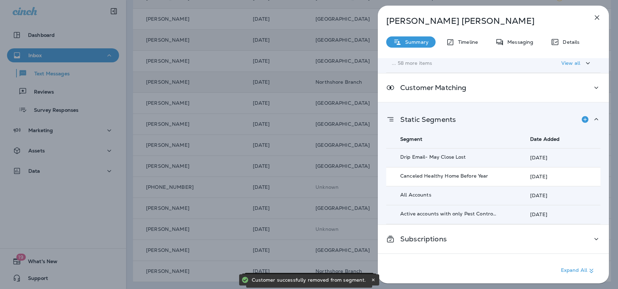
scroll to position [148, 0]
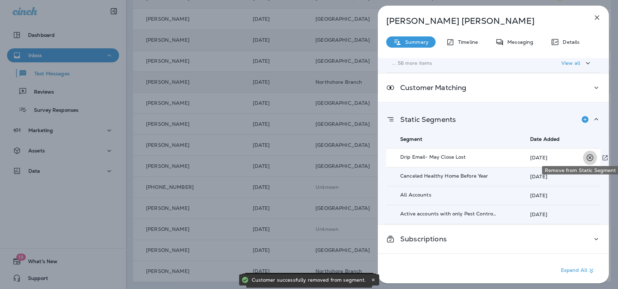
click at [588, 153] on icon "Remove from Static Segment" at bounding box center [589, 157] width 9 height 9
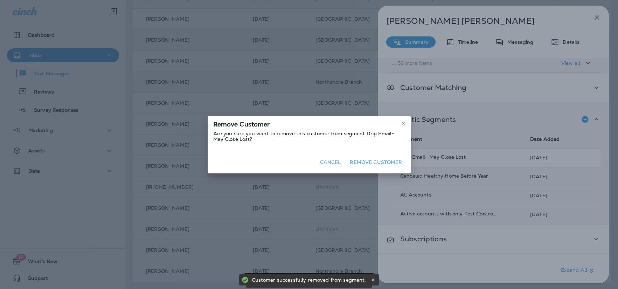
click at [384, 162] on button "Remove Customer" at bounding box center [376, 162] width 58 height 11
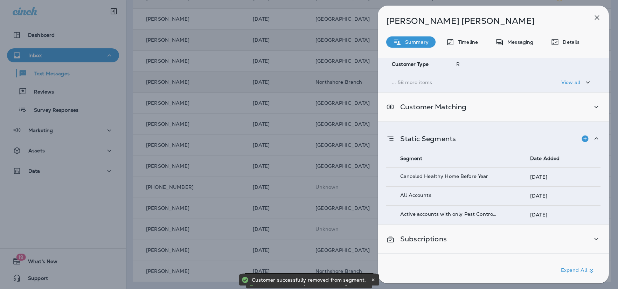
scroll to position [125, 0]
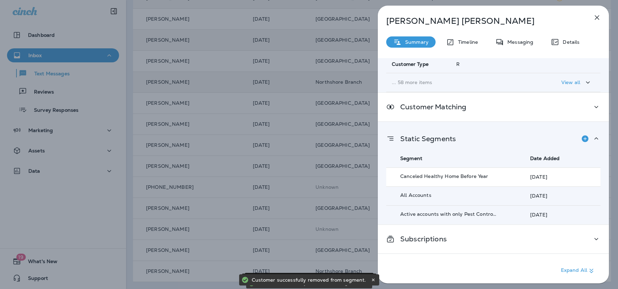
click at [585, 179] on td "[DATE]" at bounding box center [555, 176] width 90 height 19
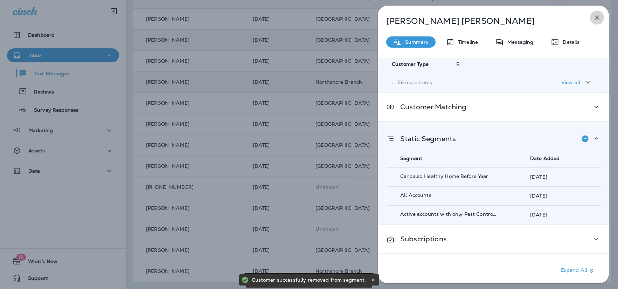
click at [595, 15] on icon "button" at bounding box center [596, 17] width 8 height 8
